Goal: Task Accomplishment & Management: Manage account settings

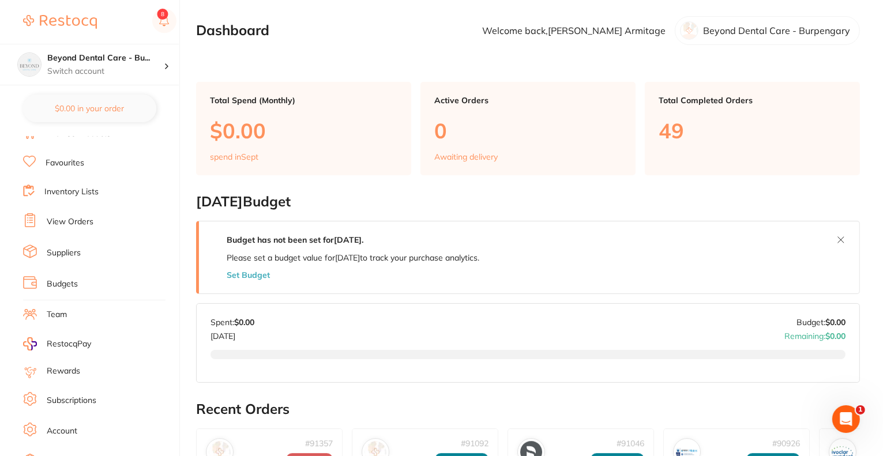
scroll to position [81, 0]
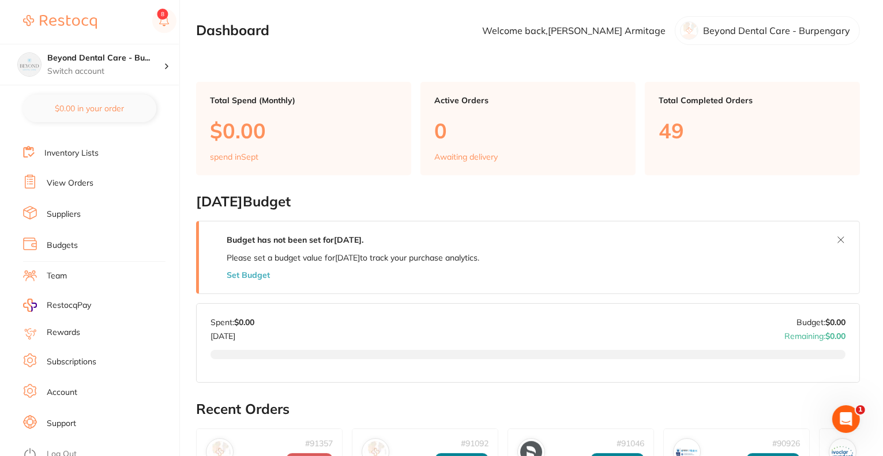
click at [61, 245] on link "Budgets" at bounding box center [62, 246] width 31 height 12
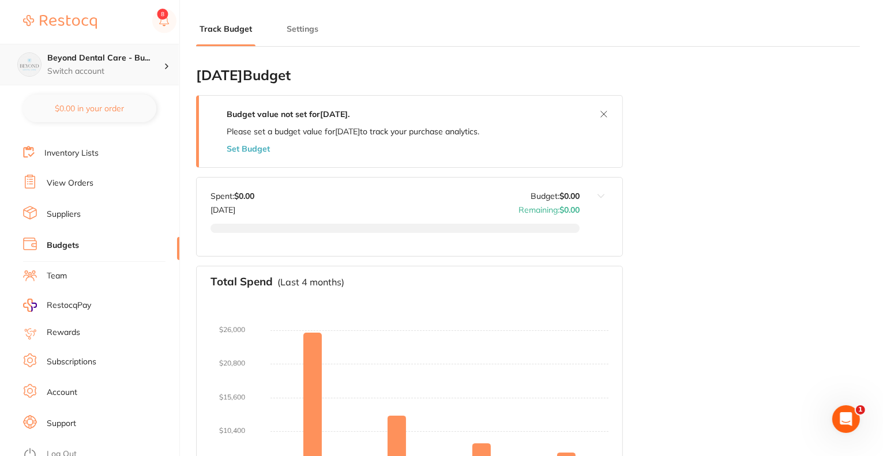
click at [143, 69] on p "Switch account" at bounding box center [105, 72] width 117 height 12
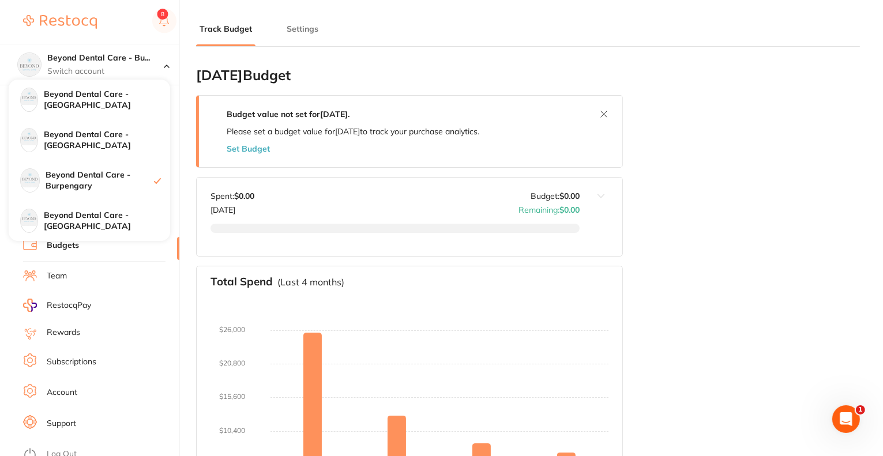
click at [305, 31] on button "Settings" at bounding box center [302, 29] width 39 height 11
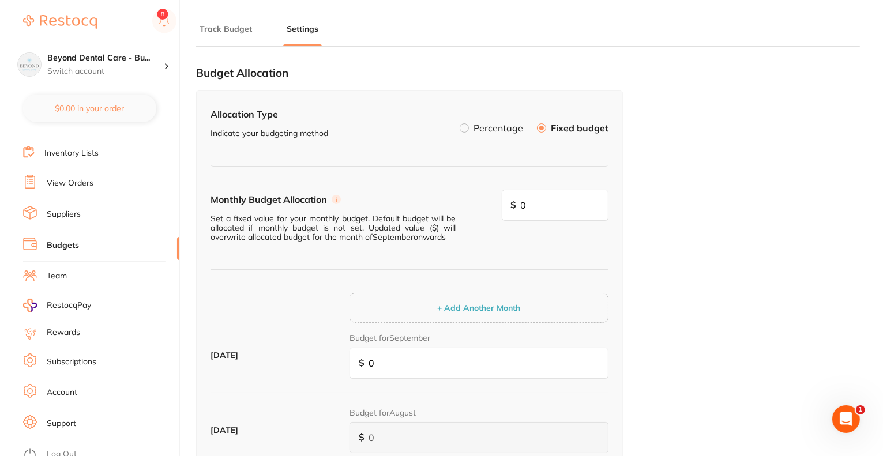
scroll to position [173, 0]
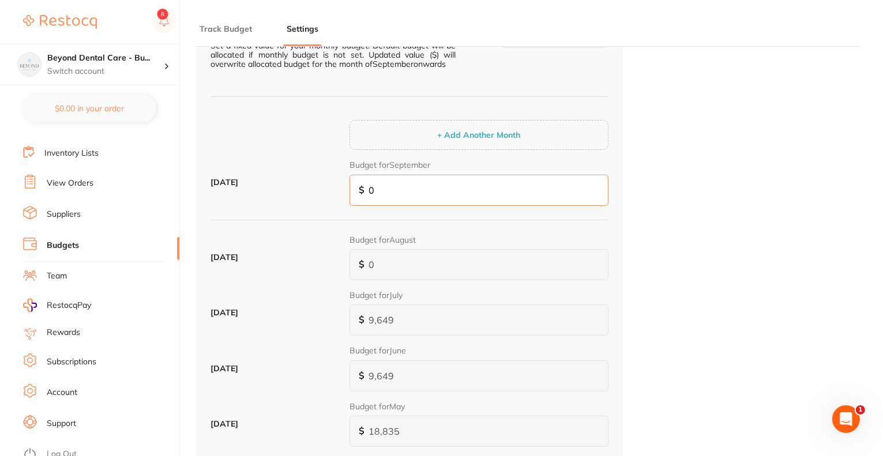
click at [393, 185] on input "0" at bounding box center [479, 190] width 259 height 31
click at [394, 185] on input "0" at bounding box center [479, 190] width 259 height 31
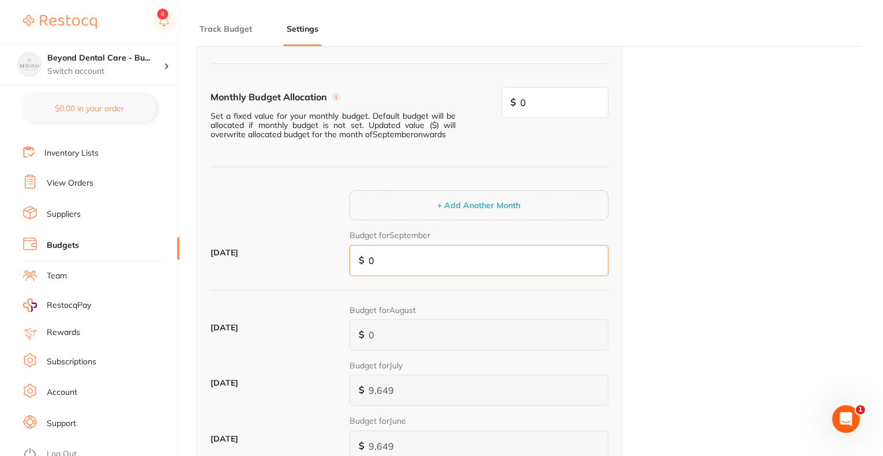
scroll to position [0, 0]
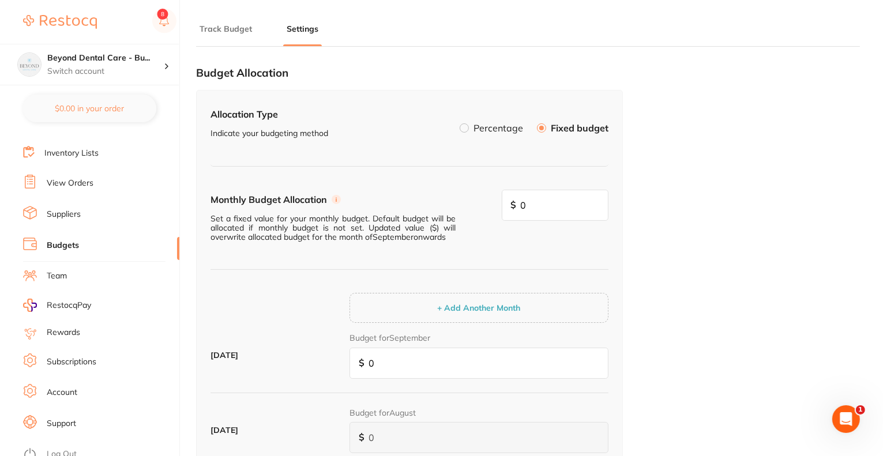
click at [506, 126] on label "Percentage" at bounding box center [499, 127] width 50 height 9
click at [460, 123] on input "Percentage" at bounding box center [460, 123] width 0 height 0
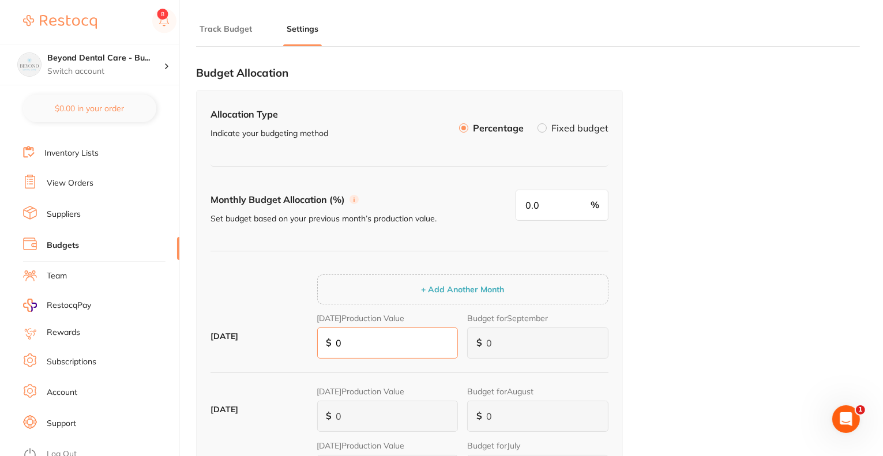
drag, startPoint x: 373, startPoint y: 349, endPoint x: 306, endPoint y: 342, distance: 67.8
click at [306, 342] on div "September 2025 August 2025 Production Value $ 0 Budget for September $ 0" at bounding box center [410, 341] width 398 height 54
paste input "172,141"
type input "172,141"
drag, startPoint x: 559, startPoint y: 207, endPoint x: 506, endPoint y: 205, distance: 53.7
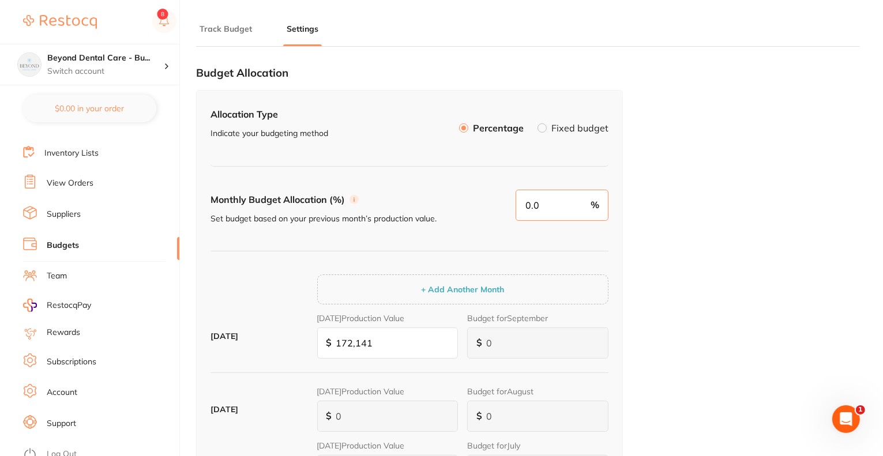
click at [506, 205] on div "Monthly Budget Allocation (%) Set budget based on your previous month’s product…" at bounding box center [410, 221] width 398 height 62
type input "6,886"
type input "4"
type input "6,886"
click at [621, 273] on div "Allocation Type Indicate your budgeting method Percentage Fixed budget Monthly …" at bounding box center [409, 354] width 427 height 529
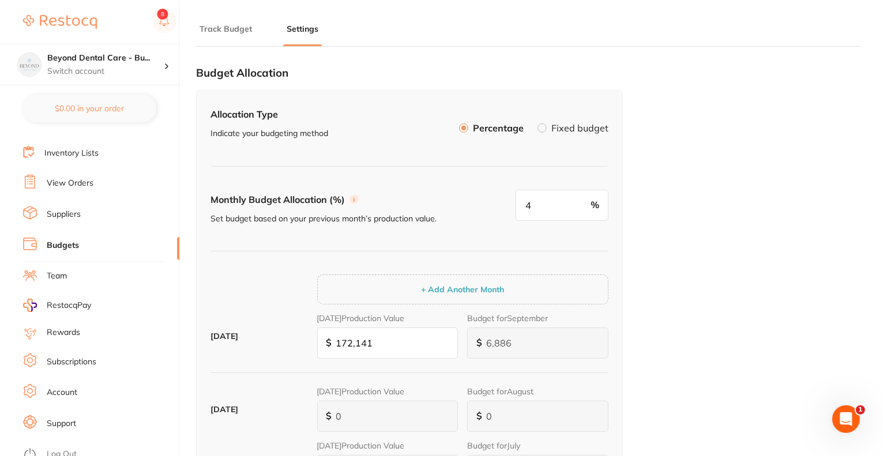
click at [701, 326] on div "Budget Allocation Allocation Type Indicate your budgeting method Percentage Fix…" at bounding box center [528, 388] width 664 height 665
click at [720, 343] on div "Budget Allocation Allocation Type Indicate your budgeting method Percentage Fix…" at bounding box center [528, 388] width 664 height 665
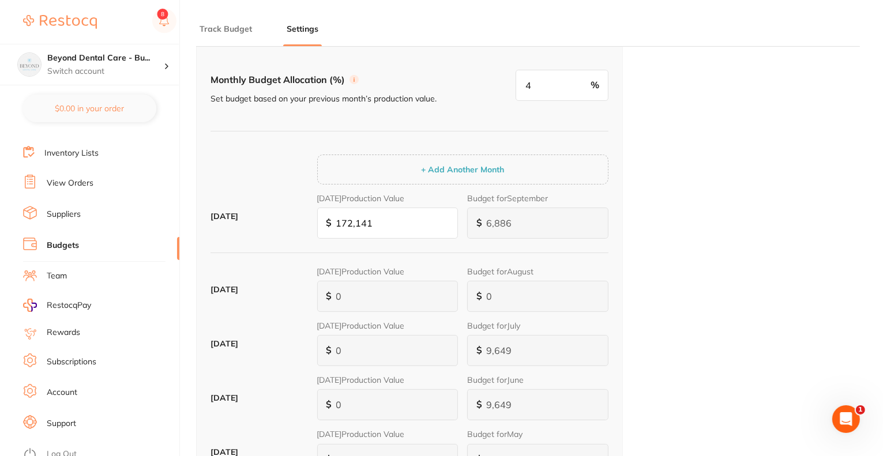
scroll to position [268, 0]
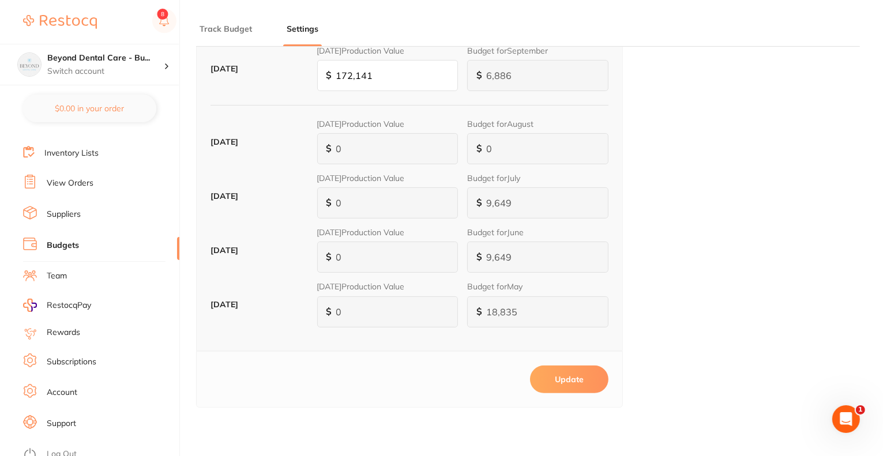
click at [563, 377] on button "Update" at bounding box center [569, 380] width 78 height 28
type input "0.0"
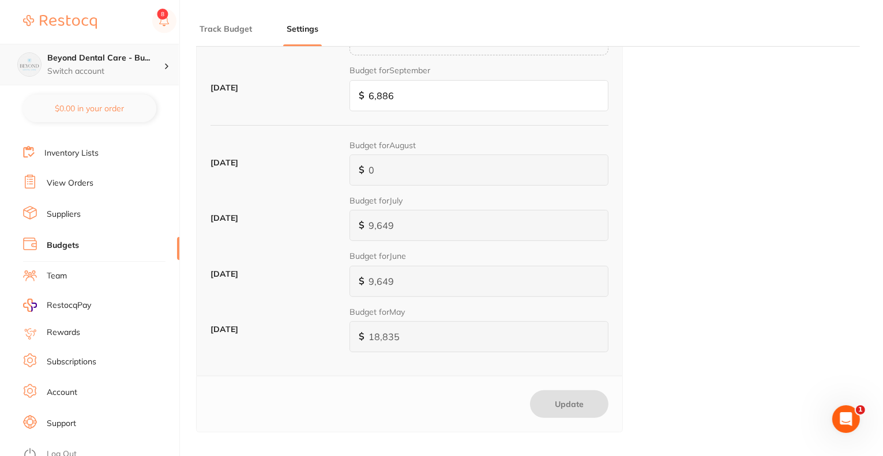
click at [126, 59] on h4 "Beyond Dental Care - Bu..." at bounding box center [105, 59] width 117 height 12
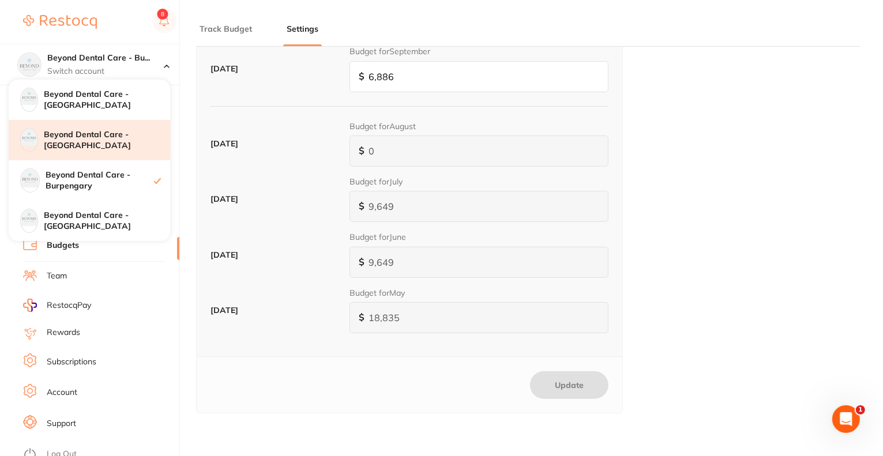
scroll to position [229, 0]
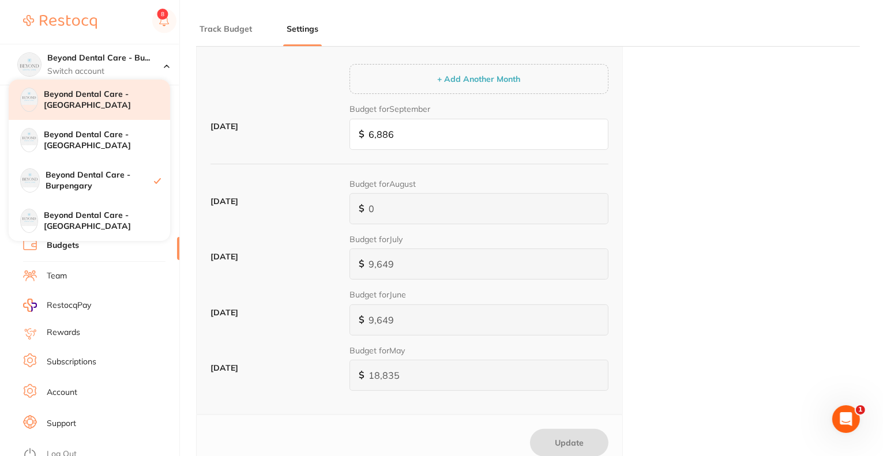
click at [113, 107] on h4 "Beyond Dental Care - [GEOGRAPHIC_DATA]" at bounding box center [107, 100] width 126 height 23
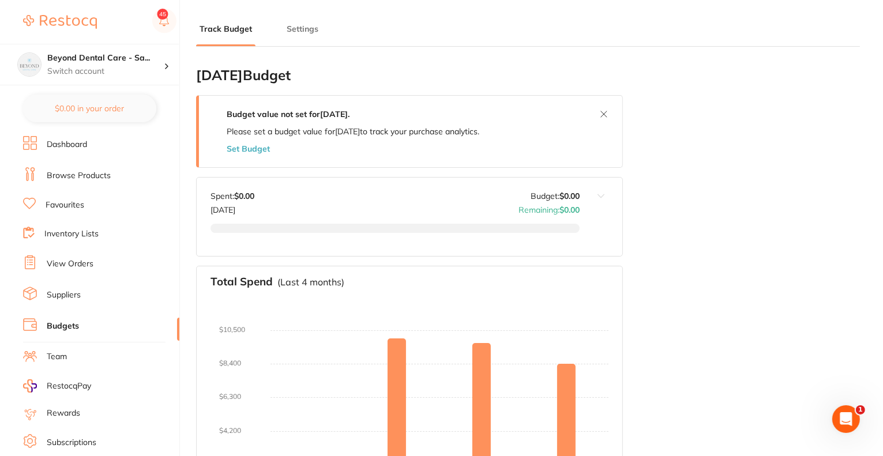
click at [301, 21] on div "Track Budget Settings" at bounding box center [528, 23] width 664 height 47
click at [301, 27] on button "Settings" at bounding box center [302, 29] width 39 height 11
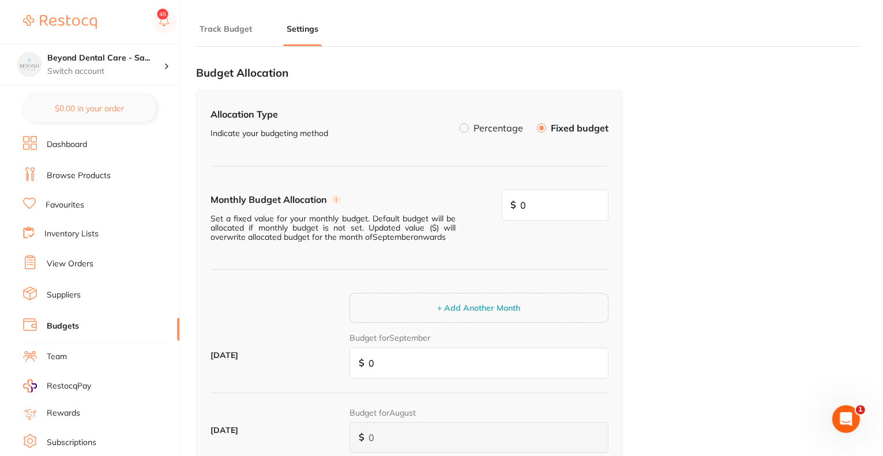
click at [486, 123] on label "Percentage" at bounding box center [499, 127] width 50 height 9
click at [460, 123] on input "Percentage" at bounding box center [460, 123] width 0 height 0
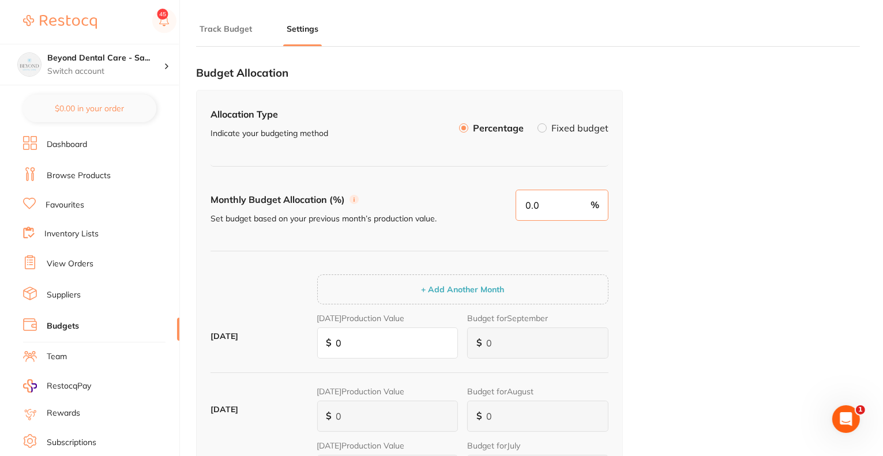
drag, startPoint x: 548, startPoint y: 203, endPoint x: 513, endPoint y: 198, distance: 35.6
click at [513, 198] on div "Monthly Budget Allocation (%) Set budget based on your previous month’s product…" at bounding box center [410, 221] width 398 height 62
type input "4"
click at [354, 345] on input "0" at bounding box center [387, 343] width 141 height 31
drag, startPoint x: 345, startPoint y: 345, endPoint x: 332, endPoint y: 343, distance: 12.7
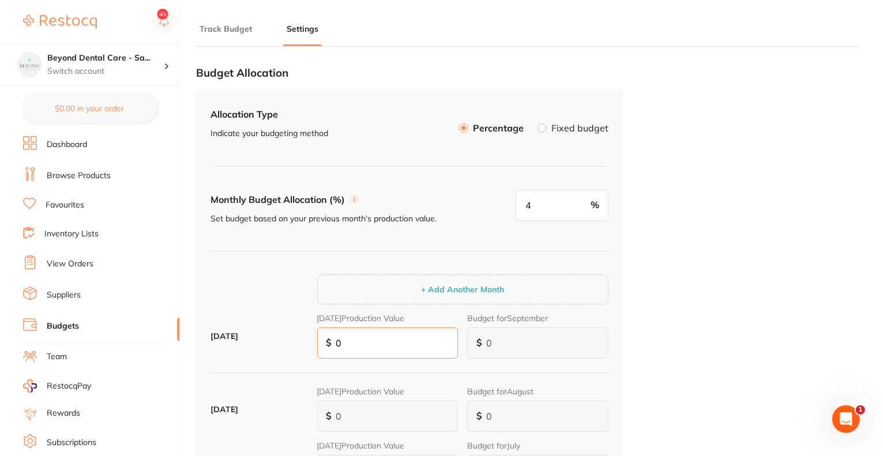
click at [332, 343] on input "0" at bounding box center [387, 343] width 141 height 31
paste input "188,135"
type input "7,525"
type input "188,135"
type input "7,525"
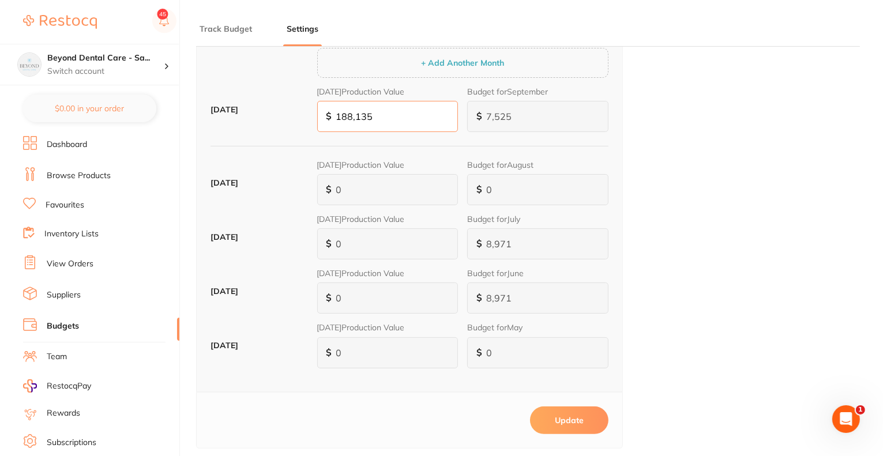
scroll to position [231, 0]
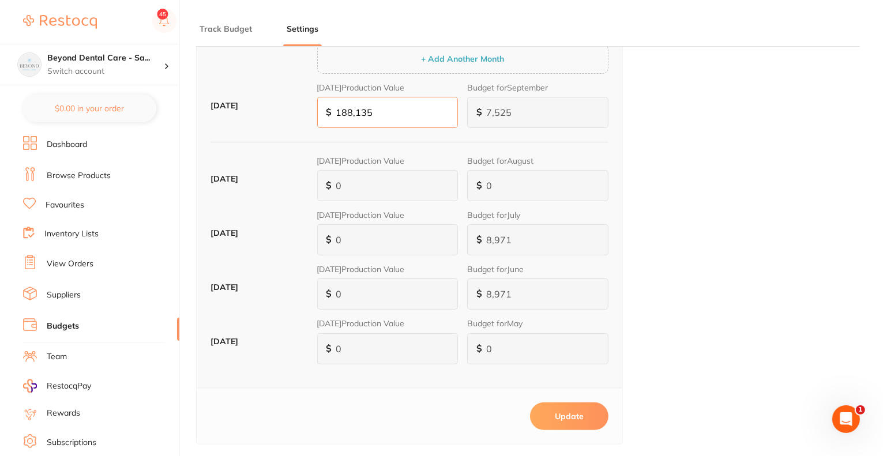
type input "188,135"
click at [568, 415] on button "Update" at bounding box center [569, 417] width 78 height 28
type input "0.0"
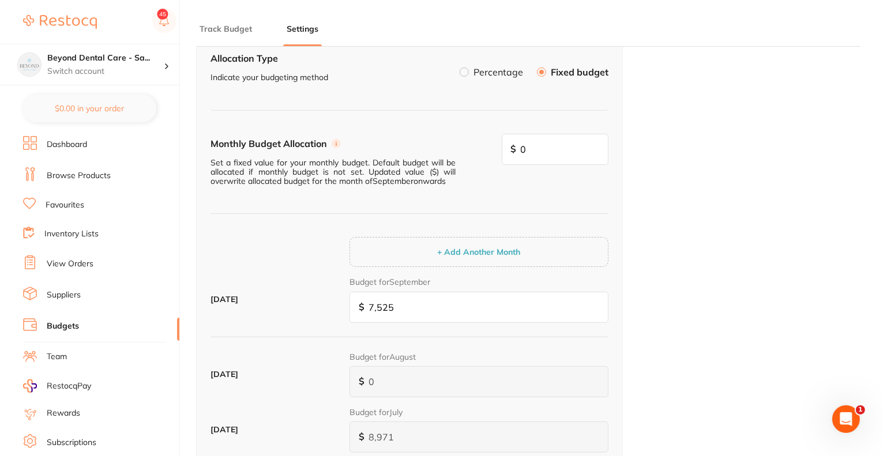
scroll to position [0, 0]
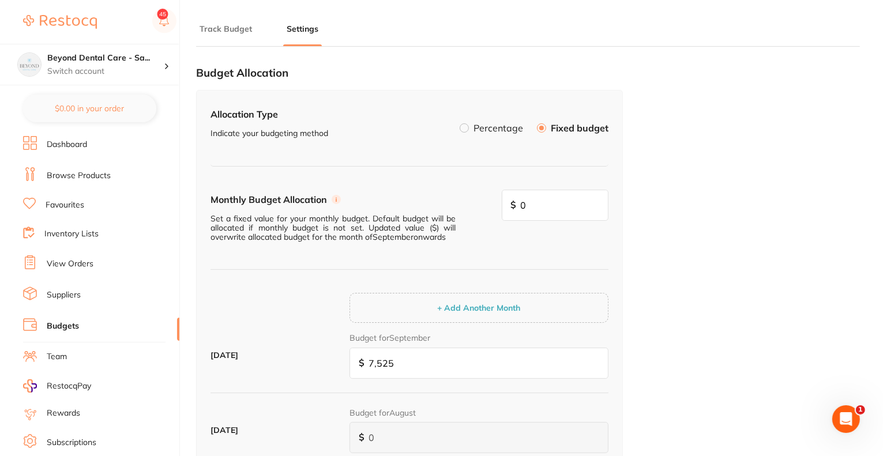
click at [489, 130] on label "Percentage" at bounding box center [499, 127] width 50 height 9
click at [460, 123] on input "Percentage" at bounding box center [460, 123] width 0 height 0
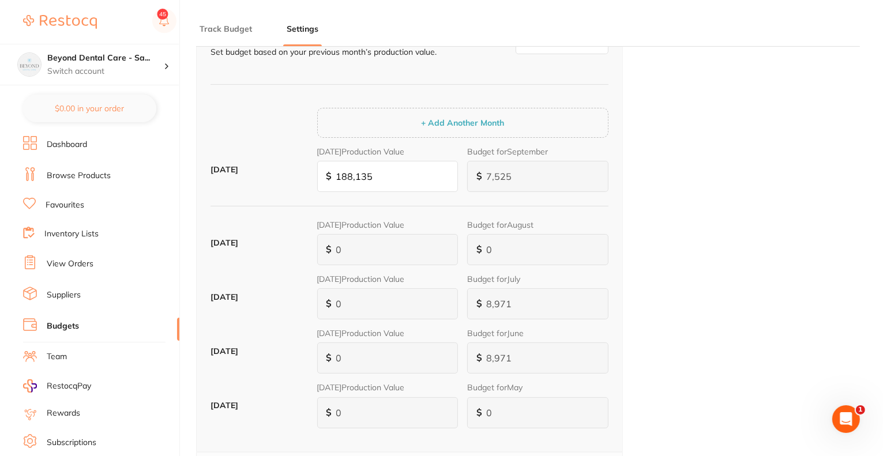
scroll to position [231, 0]
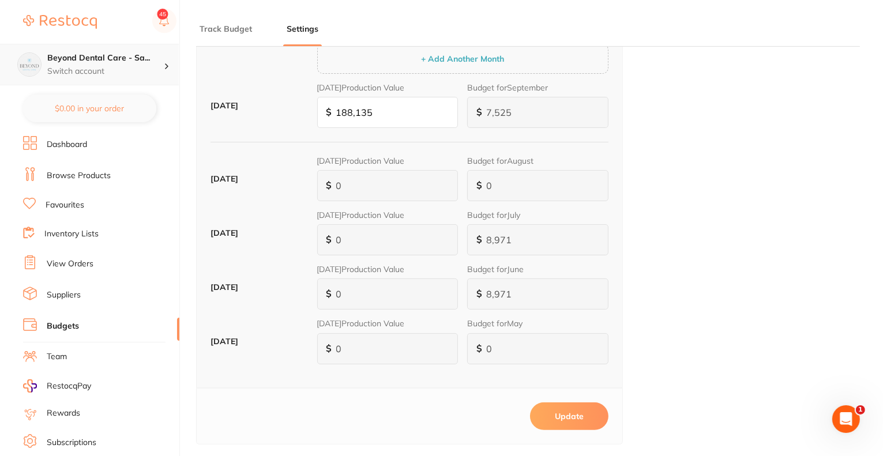
click at [118, 61] on h4 "Beyond Dental Care - Sa..." at bounding box center [105, 59] width 117 height 12
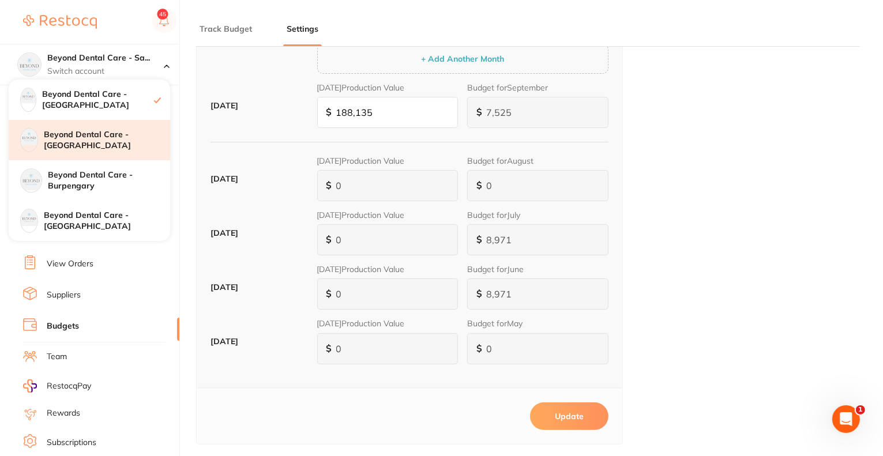
click at [118, 143] on h4 "Beyond Dental Care - [GEOGRAPHIC_DATA]" at bounding box center [107, 140] width 126 height 23
type input "1,932"
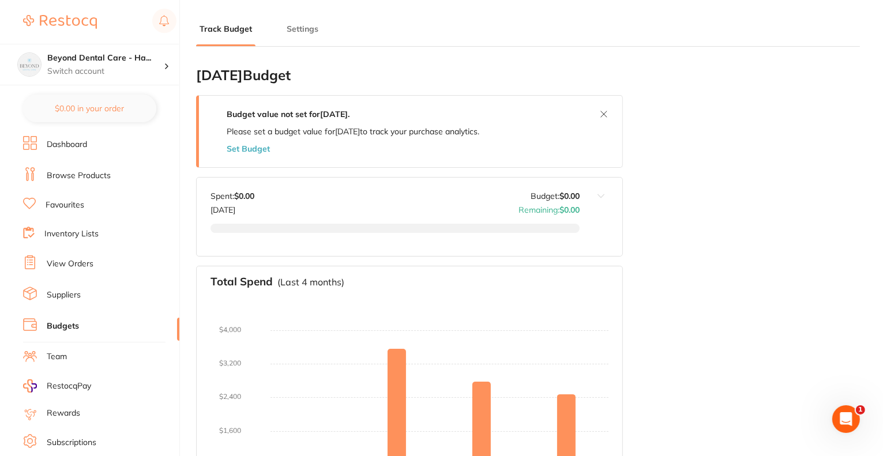
click at [305, 32] on button "Settings" at bounding box center [302, 29] width 39 height 11
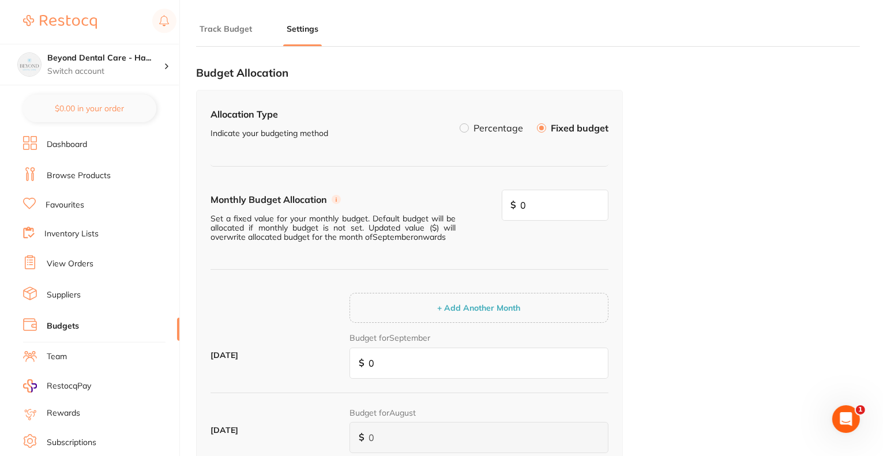
click at [485, 123] on label "Percentage" at bounding box center [499, 127] width 50 height 9
click at [460, 123] on input "Percentage" at bounding box center [460, 123] width 0 height 0
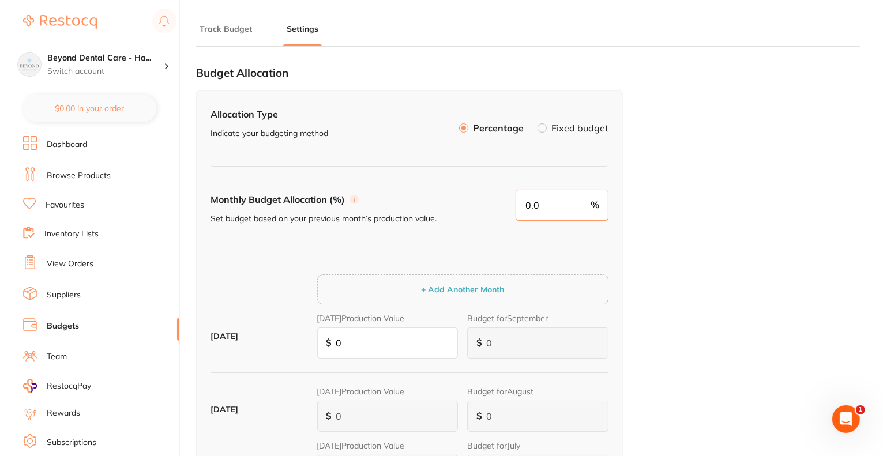
drag, startPoint x: 539, startPoint y: 200, endPoint x: 485, endPoint y: 200, distance: 54.2
click at [485, 200] on div "Monthly Budget Allocation (%) Set budget based on your previous month’s product…" at bounding box center [410, 221] width 398 height 62
type input "4"
click at [319, 345] on input "0" at bounding box center [387, 343] width 141 height 31
paste input "57,879"
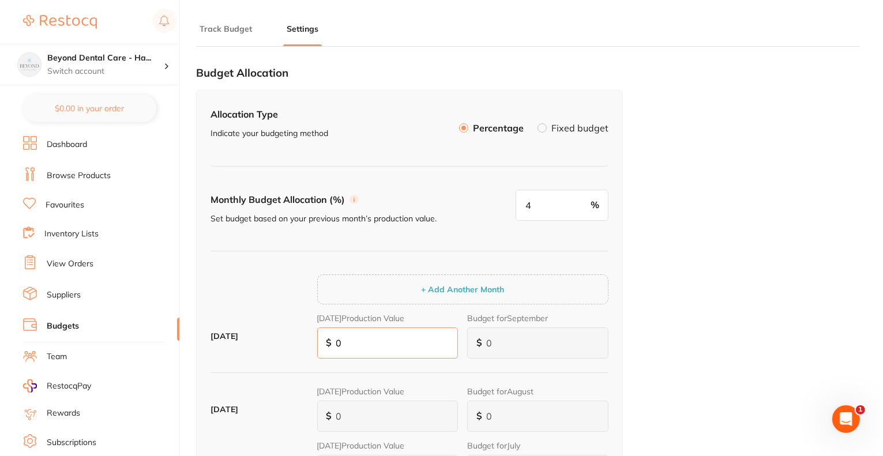
type input "2,315"
type input "57,879"
type input "2,315"
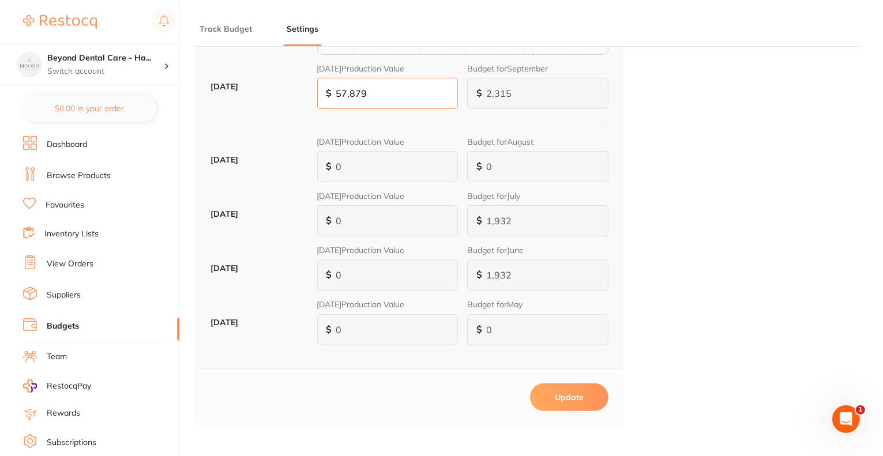
scroll to position [268, 0]
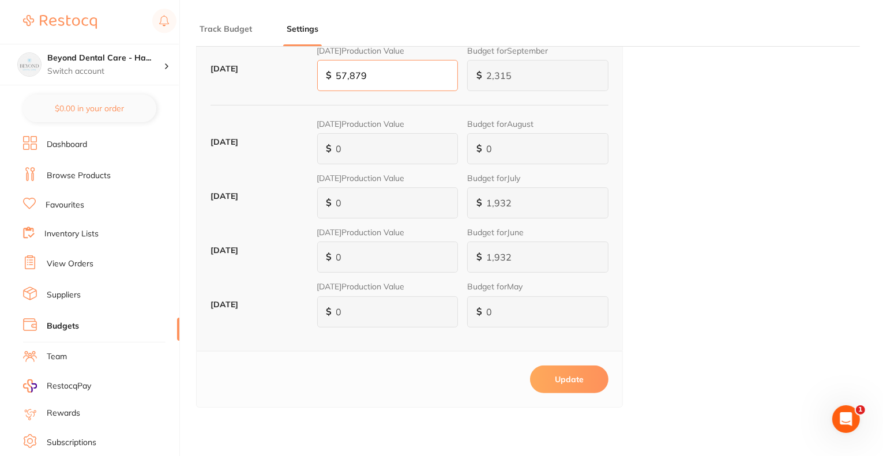
type input "57,879"
click at [570, 379] on button "Update" at bounding box center [569, 380] width 78 height 28
type input "0.0"
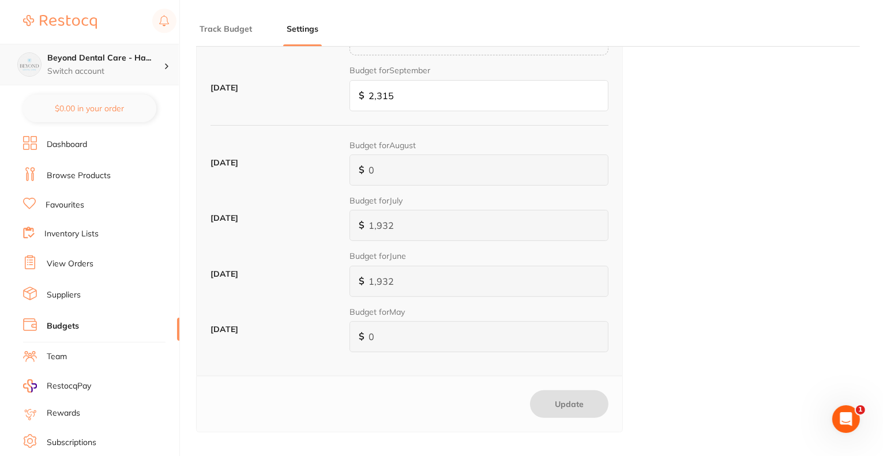
click at [100, 73] on p "Switch account" at bounding box center [105, 72] width 117 height 12
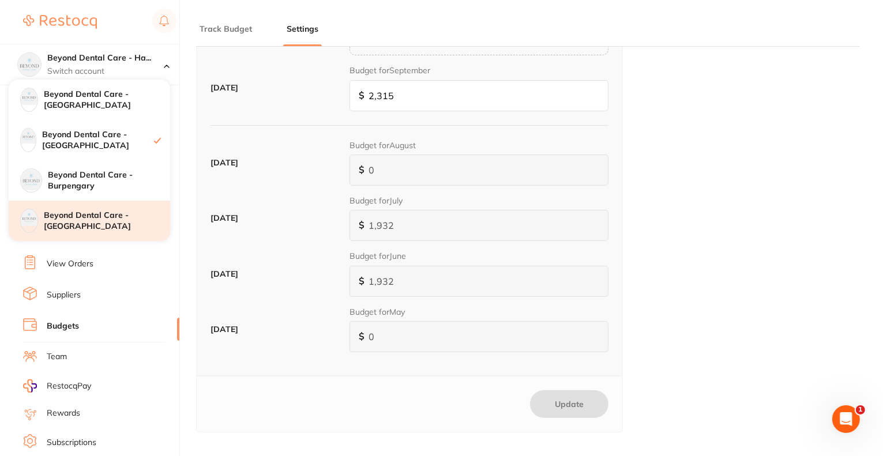
click at [106, 222] on h4 "Beyond Dental Care - [GEOGRAPHIC_DATA]" at bounding box center [107, 221] width 126 height 23
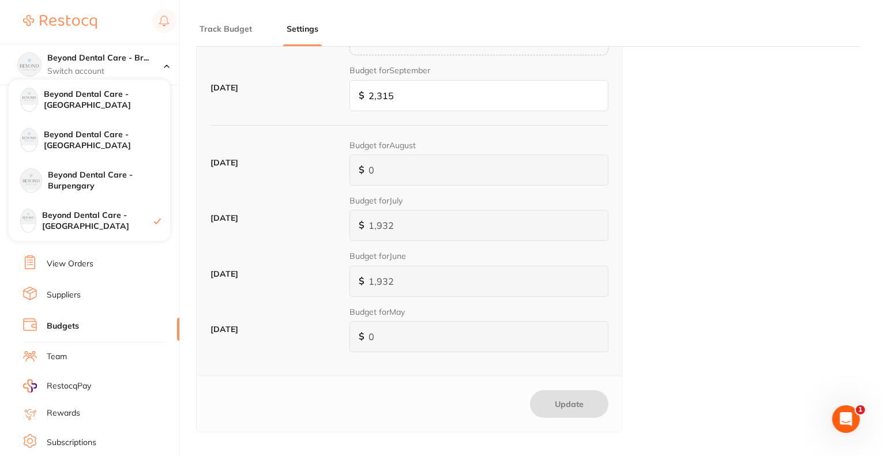
type input "0"
type input "2,046"
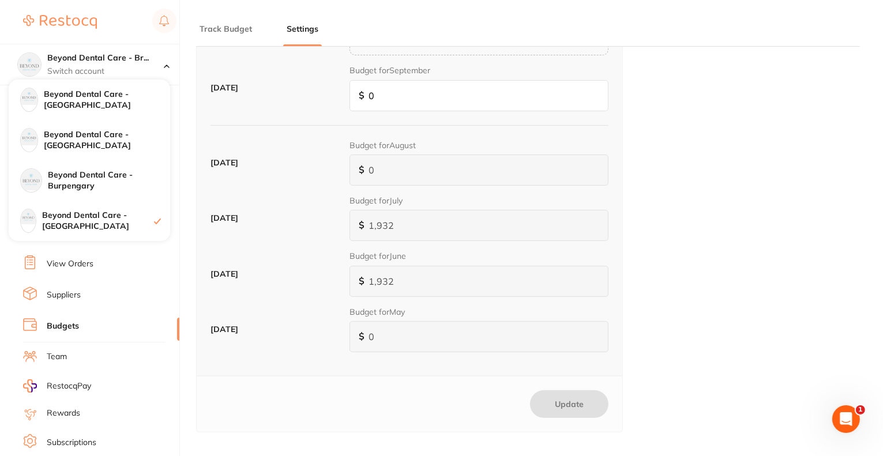
type input "2,046"
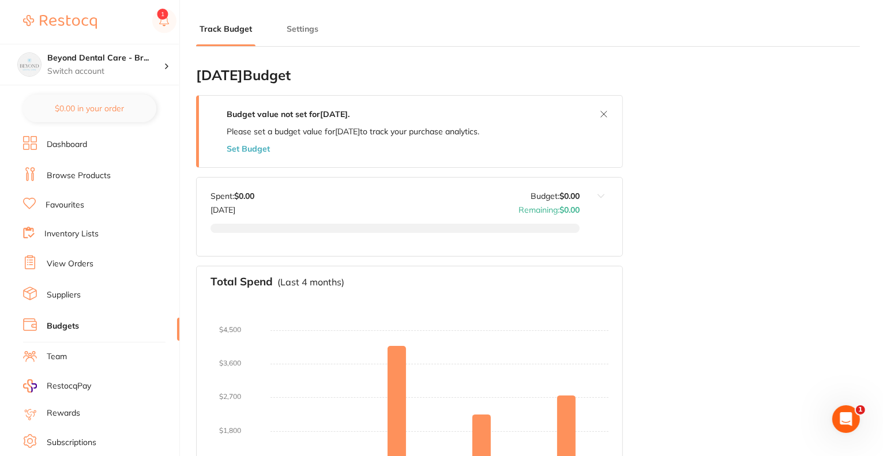
click at [298, 27] on button "Settings" at bounding box center [302, 29] width 39 height 11
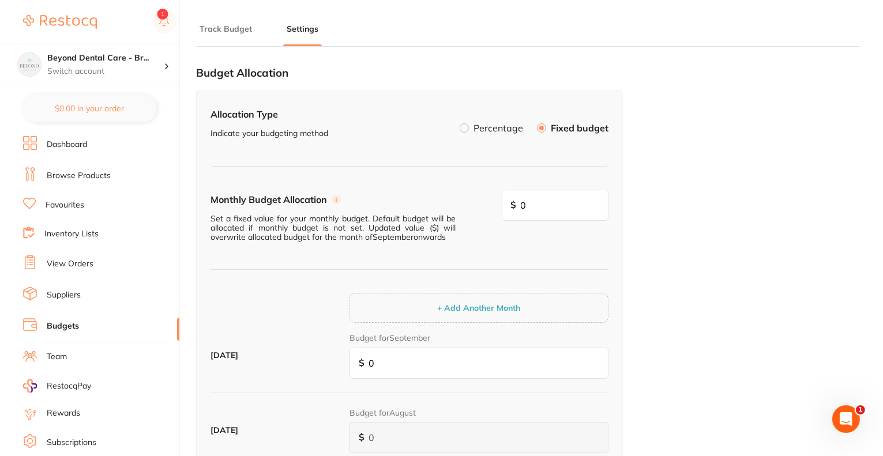
click at [506, 128] on label "Percentage" at bounding box center [499, 127] width 50 height 9
click at [460, 123] on input "Percentage" at bounding box center [460, 123] width 0 height 0
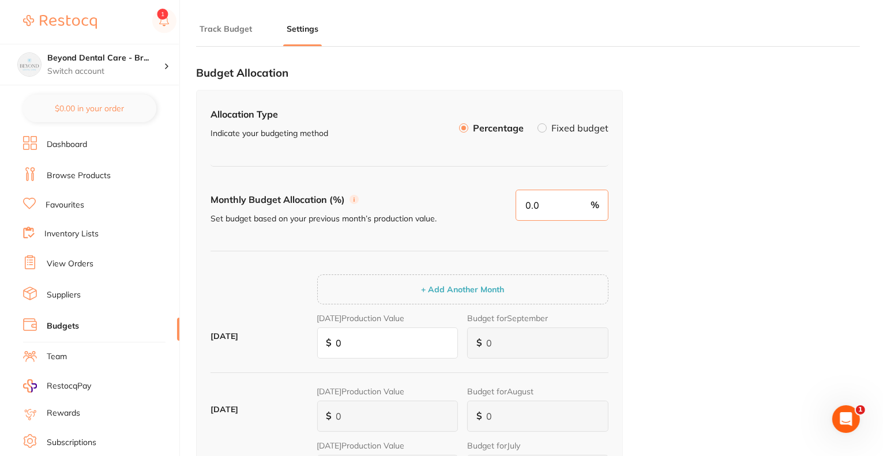
drag, startPoint x: 542, startPoint y: 208, endPoint x: 505, endPoint y: 197, distance: 38.9
click at [480, 206] on div "Monthly Budget Allocation (%) Set budget based on your previous month’s product…" at bounding box center [410, 221] width 398 height 62
type input "4"
drag, startPoint x: 344, startPoint y: 346, endPoint x: 329, endPoint y: 343, distance: 15.2
click at [329, 343] on div "$ 0" at bounding box center [387, 343] width 141 height 31
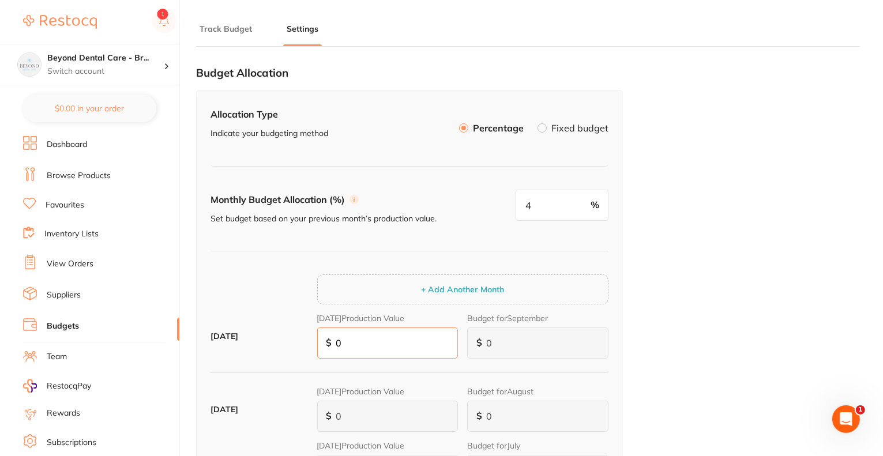
type input "0"
drag, startPoint x: 372, startPoint y: 353, endPoint x: 320, endPoint y: 351, distance: 52.0
click at [320, 351] on input "0" at bounding box center [387, 343] width 141 height 31
paste input "29,499"
type input "1,180"
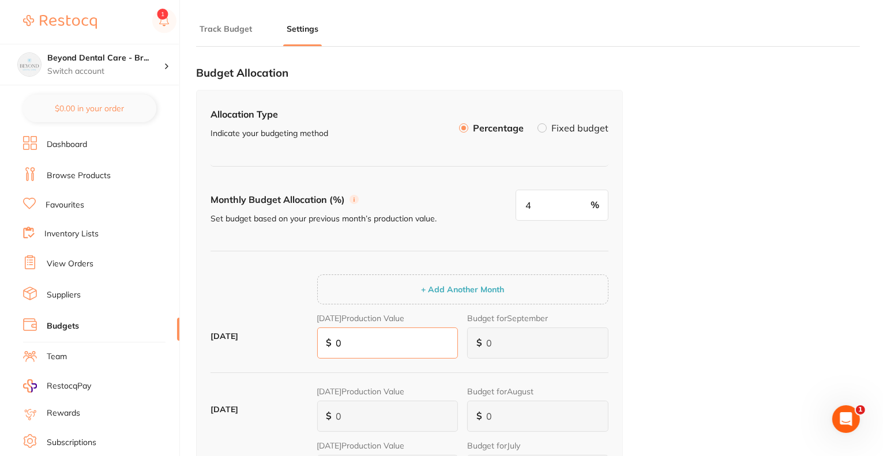
type input "29,499"
type input "1,180"
type input "29,499"
click at [650, 178] on div "Budget Allocation Allocation Type Indicate your budgeting method Percentage Fix…" at bounding box center [528, 388] width 664 height 665
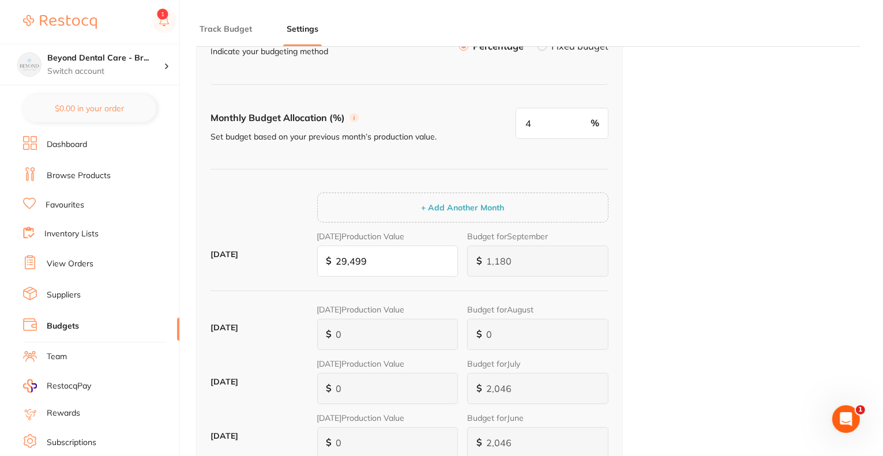
scroll to position [268, 0]
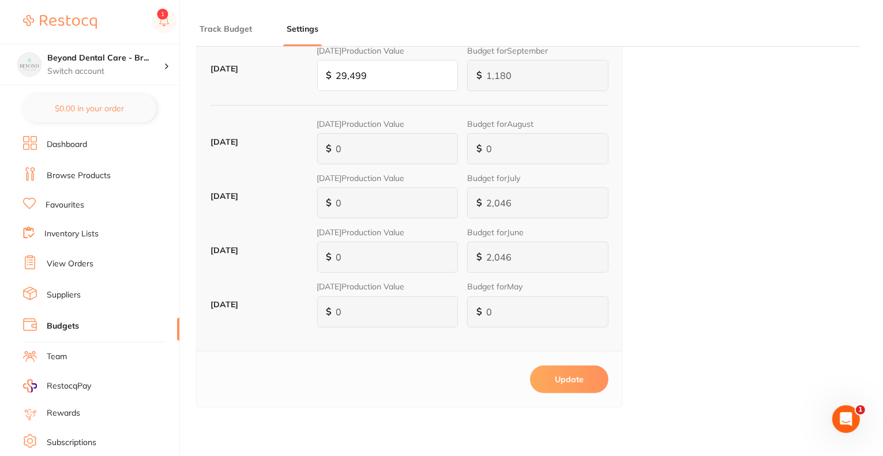
click at [567, 385] on button "Update" at bounding box center [569, 380] width 78 height 28
type input "0.0"
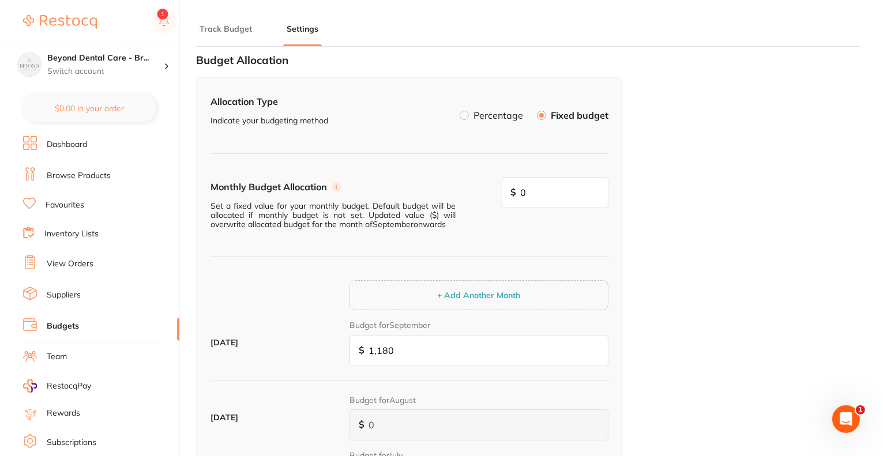
scroll to position [0, 0]
